Goal: Task Accomplishment & Management: Manage account settings

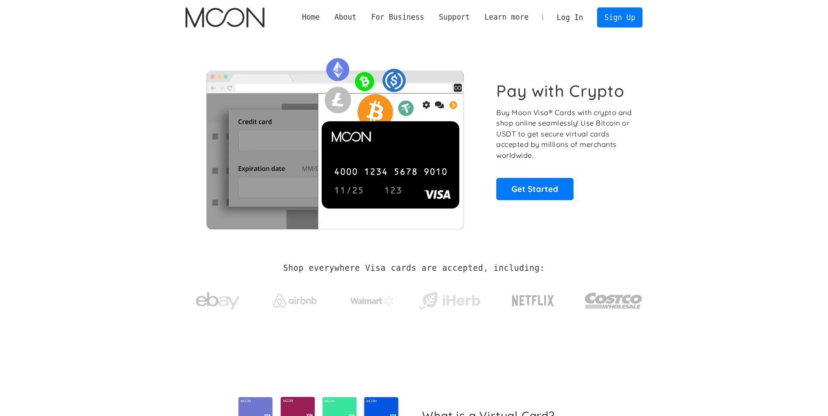
click at [580, 21] on link "Log In" at bounding box center [570, 17] width 41 height 19
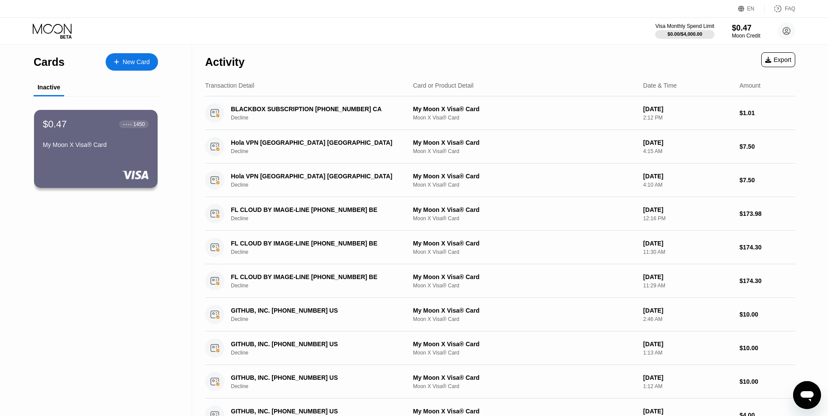
drag, startPoint x: 122, startPoint y: 290, endPoint x: 139, endPoint y: 289, distance: 17.5
click at [122, 290] on div "Cards New Card Inactive $0.47 ● ● ● ● 1450 My Moon X Visa® Card" at bounding box center [96, 338] width 192 height 587
click at [103, 185] on div "$0.47 ● ● ● ● 1450 My Moon X Visa® Card" at bounding box center [96, 149] width 125 height 79
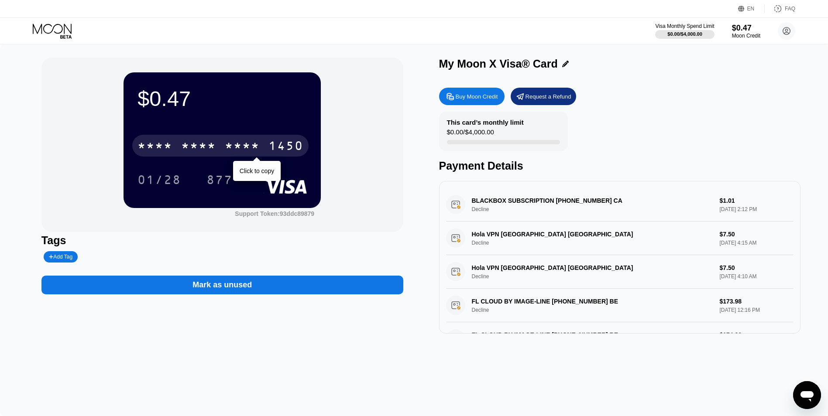
click at [181, 102] on div "$0.47" at bounding box center [222, 98] width 169 height 24
click at [187, 149] on div "* * * *" at bounding box center [198, 147] width 35 height 14
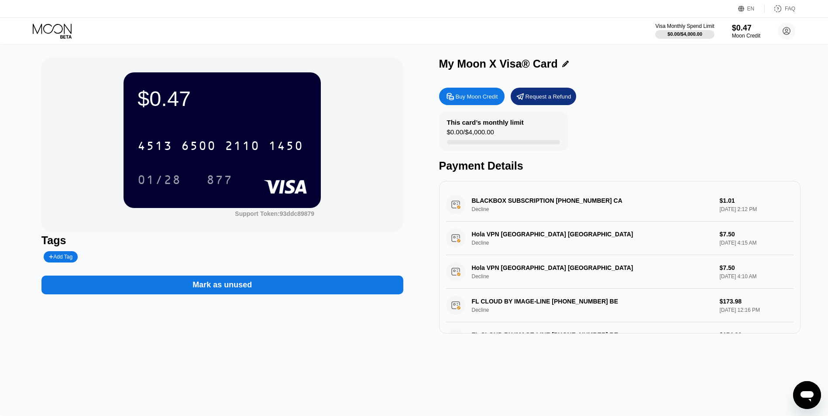
click at [219, 176] on div "877" at bounding box center [219, 181] width 26 height 14
click at [155, 162] on div "[CREDIT_CARD_NUMBER] 01/28 877" at bounding box center [222, 154] width 169 height 52
click at [156, 171] on div "01/28" at bounding box center [159, 180] width 57 height 22
click at [790, 29] on icon at bounding box center [786, 31] width 7 height 7
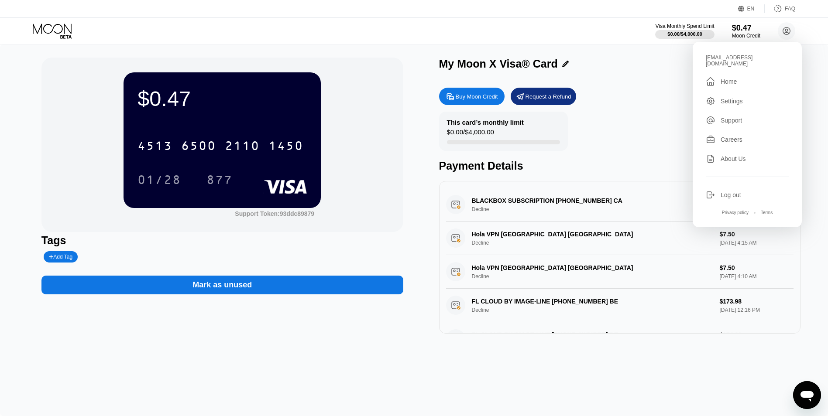
click at [733, 193] on div "Log out" at bounding box center [731, 195] width 21 height 7
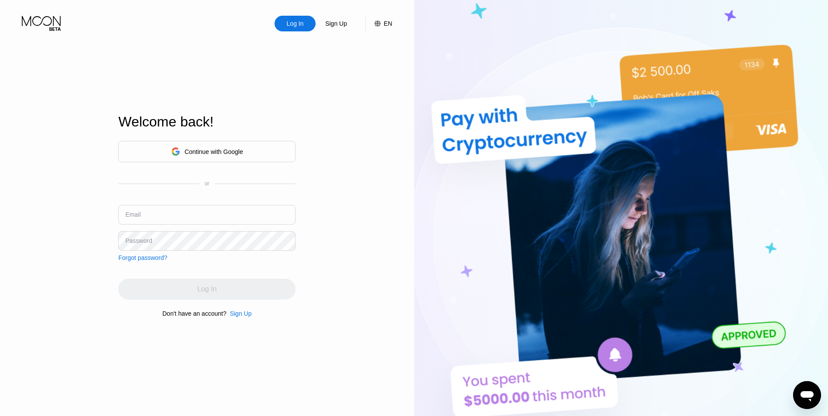
click at [431, 197] on img at bounding box center [621, 229] width 414 height 458
